Goal: Information Seeking & Learning: Understand process/instructions

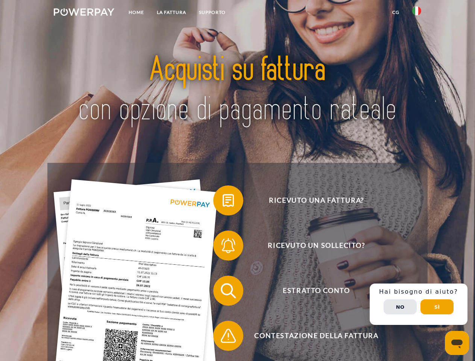
click at [84, 13] on img at bounding box center [84, 12] width 61 height 8
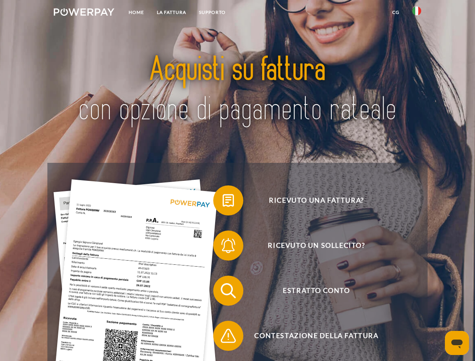
click at [417, 13] on img at bounding box center [416, 10] width 9 height 9
click at [396, 12] on link "CG" at bounding box center [396, 13] width 20 height 14
click at [223, 202] on span at bounding box center [217, 201] width 38 height 38
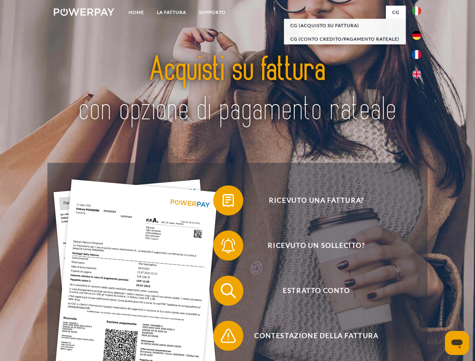
click at [223, 247] on span at bounding box center [217, 246] width 38 height 38
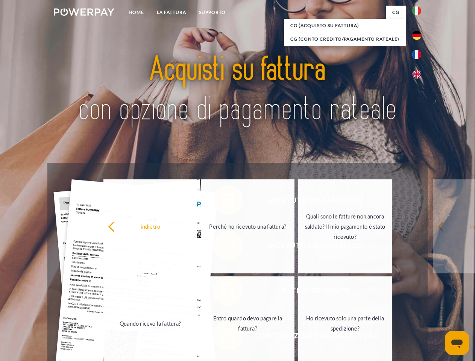
click at [223, 292] on link "Entro quando devo pagare la fattura?" at bounding box center [248, 324] width 94 height 94
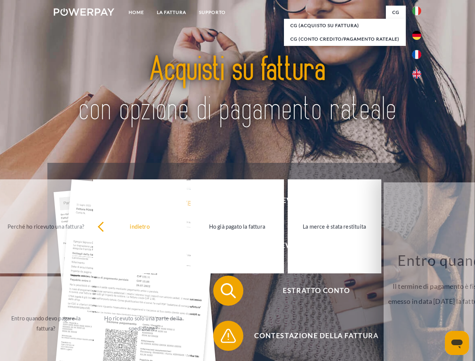
click at [223, 337] on span at bounding box center [217, 336] width 38 height 38
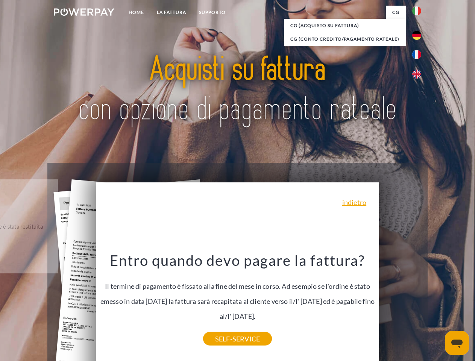
click at [419, 304] on div "Ricevuto una fattura? Ricevuto un sollecito? Estratto conto indietro" at bounding box center [237, 313] width 380 height 301
click at [400, 306] on span "Estratto conto" at bounding box center [316, 291] width 184 height 30
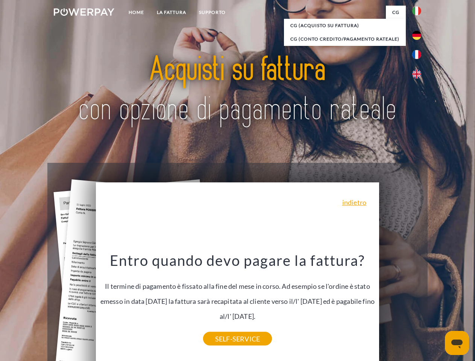
click at [437, 307] on header "Home LA FATTURA [GEOGRAPHIC_DATA]" at bounding box center [237, 260] width 475 height 520
